Goal: Task Accomplishment & Management: Manage account settings

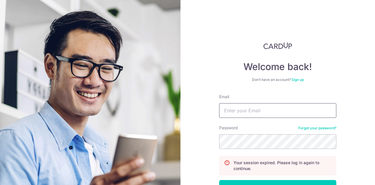
click at [251, 106] on input "Email" at bounding box center [277, 110] width 117 height 15
type input "[EMAIL_ADDRESS][DOMAIN_NAME]"
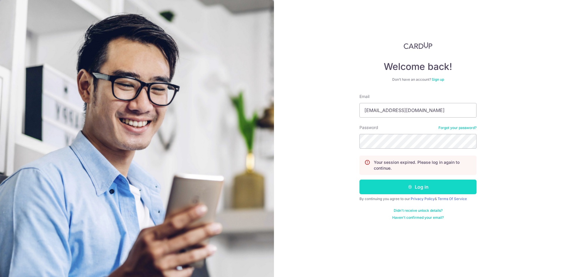
click at [374, 184] on button "Log in" at bounding box center [417, 187] width 117 height 15
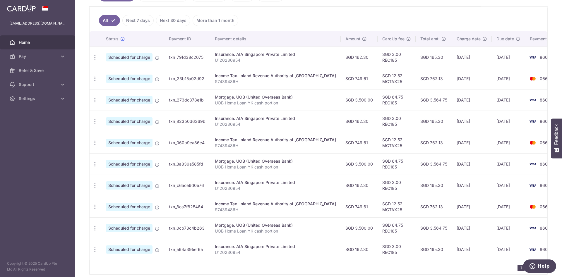
scroll to position [174, 0]
